Goal: Check status: Check status

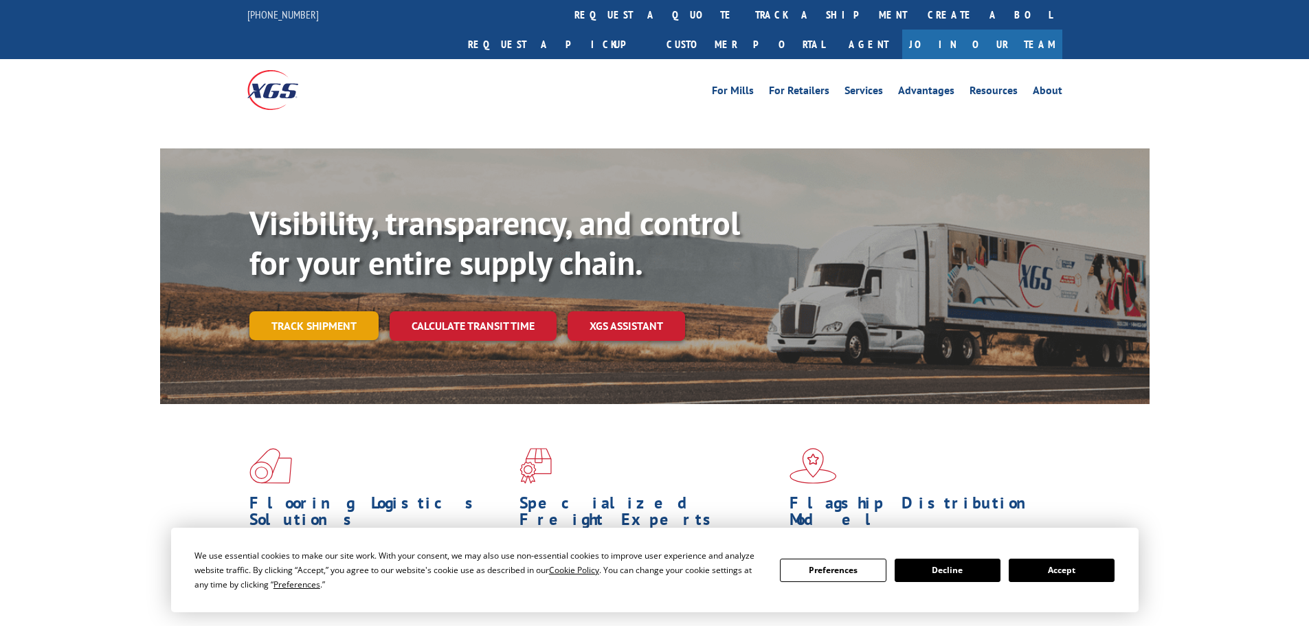
click at [341, 311] on link "Track shipment" at bounding box center [313, 325] width 129 height 29
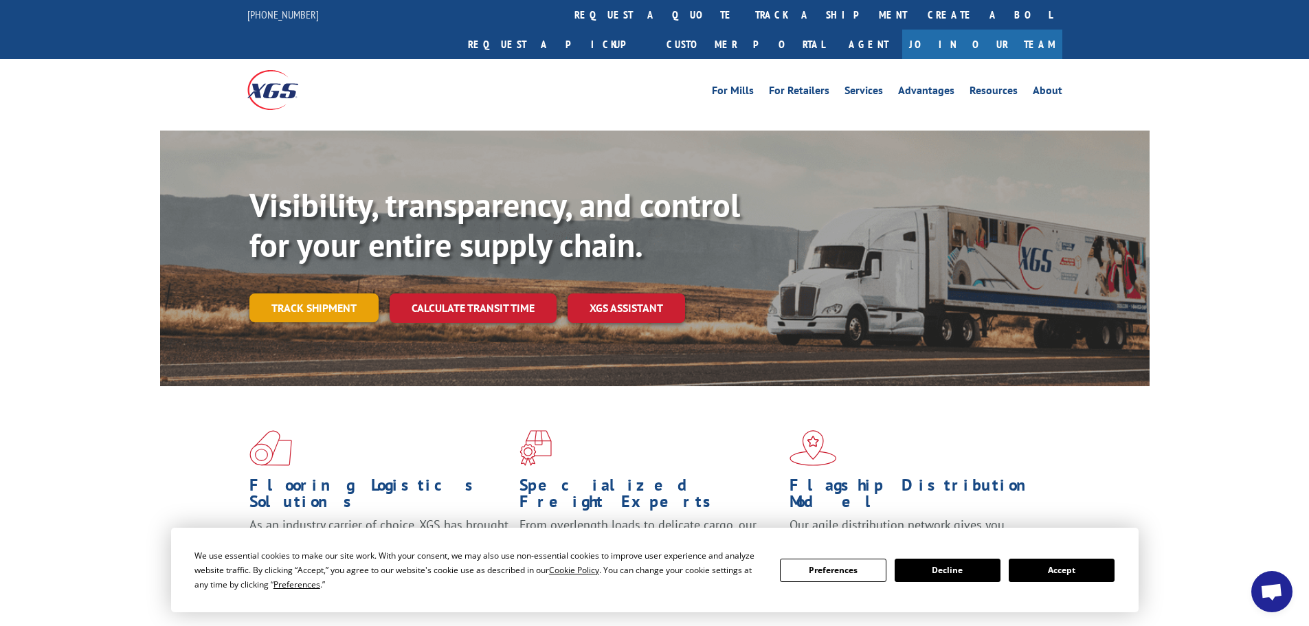
click at [320, 293] on link "Track shipment" at bounding box center [313, 307] width 129 height 29
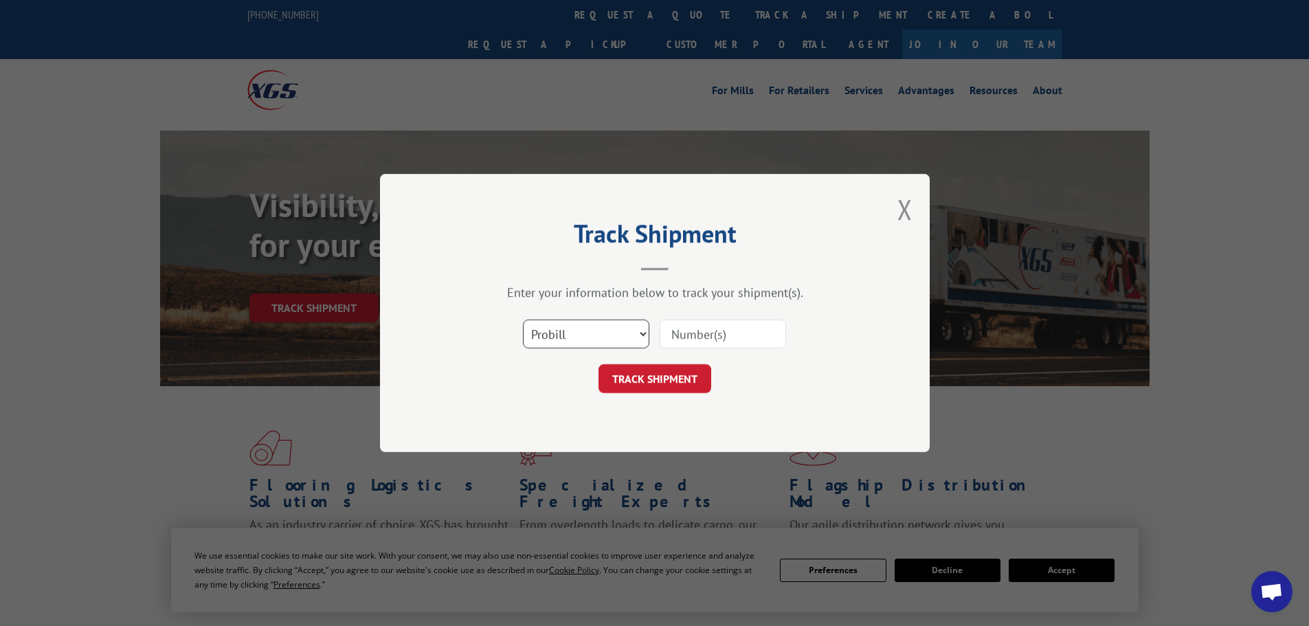
click at [554, 337] on select "Select category... Probill BOL PO" at bounding box center [586, 333] width 126 height 29
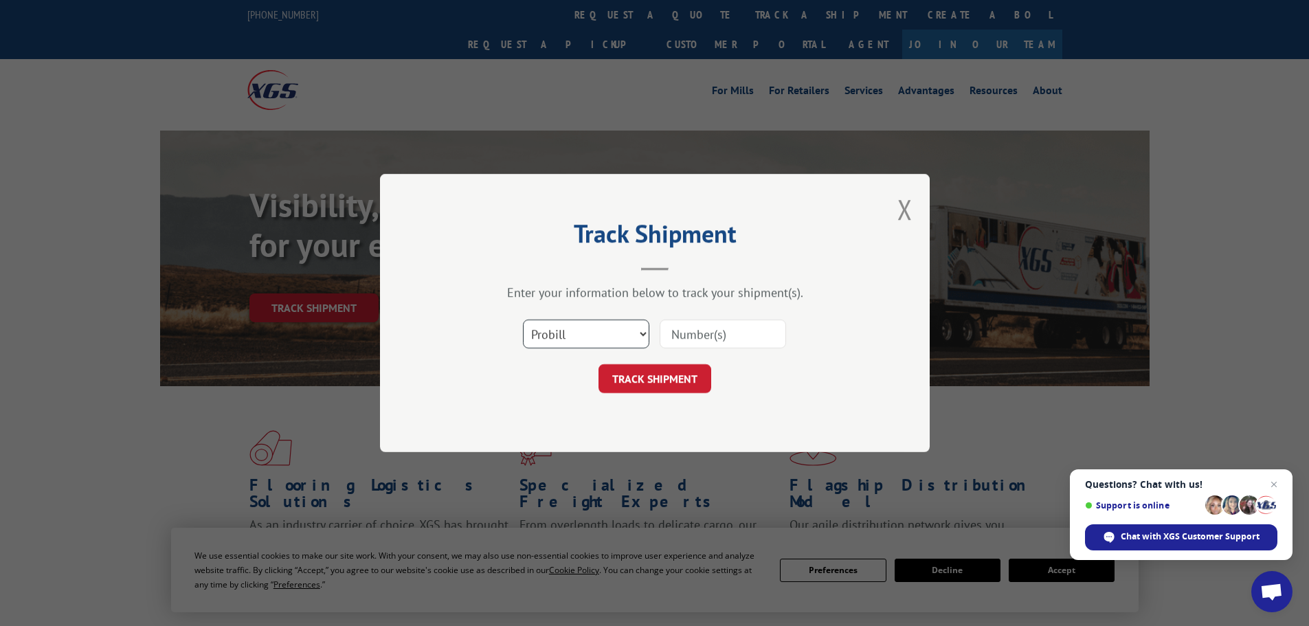
select select "bol"
click at [523, 319] on select "Select category... Probill BOL PO" at bounding box center [586, 333] width 126 height 29
click at [681, 336] on input at bounding box center [722, 333] width 126 height 29
paste input "7073649"
type input "7073649"
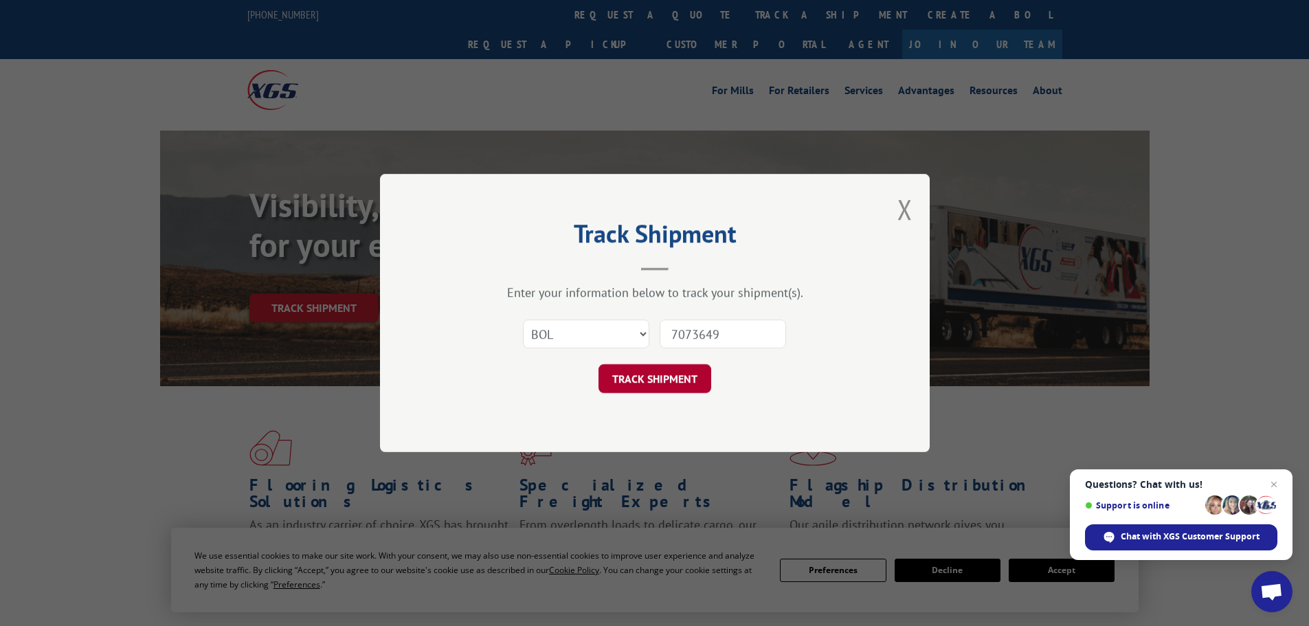
click at [675, 377] on button "TRACK SHIPMENT" at bounding box center [654, 378] width 113 height 29
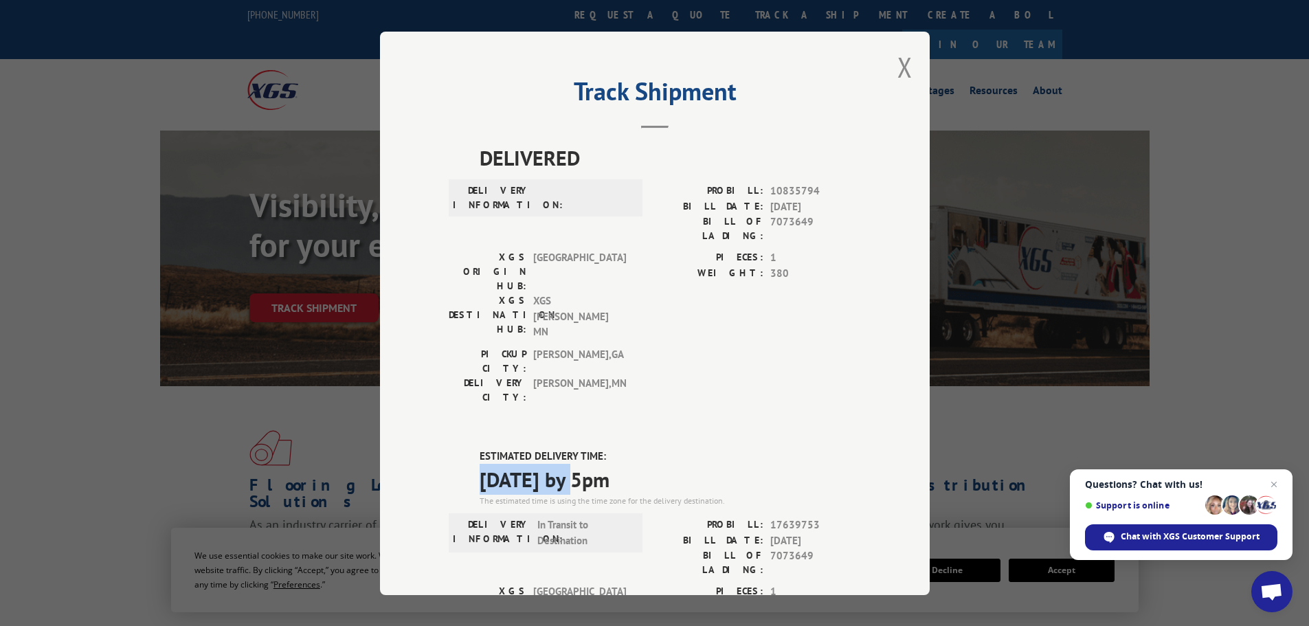
drag, startPoint x: 468, startPoint y: 398, endPoint x: 582, endPoint y: 398, distance: 114.0
copy span "[DATE]"
